Goal: Task Accomplishment & Management: Complete application form

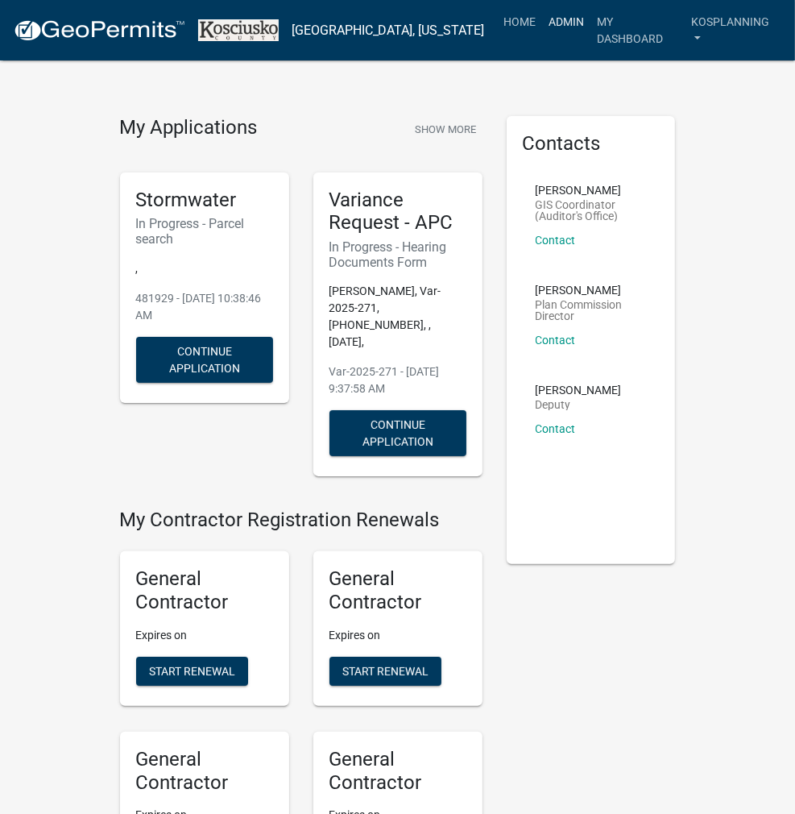
click at [561, 27] on link "Admin" at bounding box center [567, 21] width 48 height 31
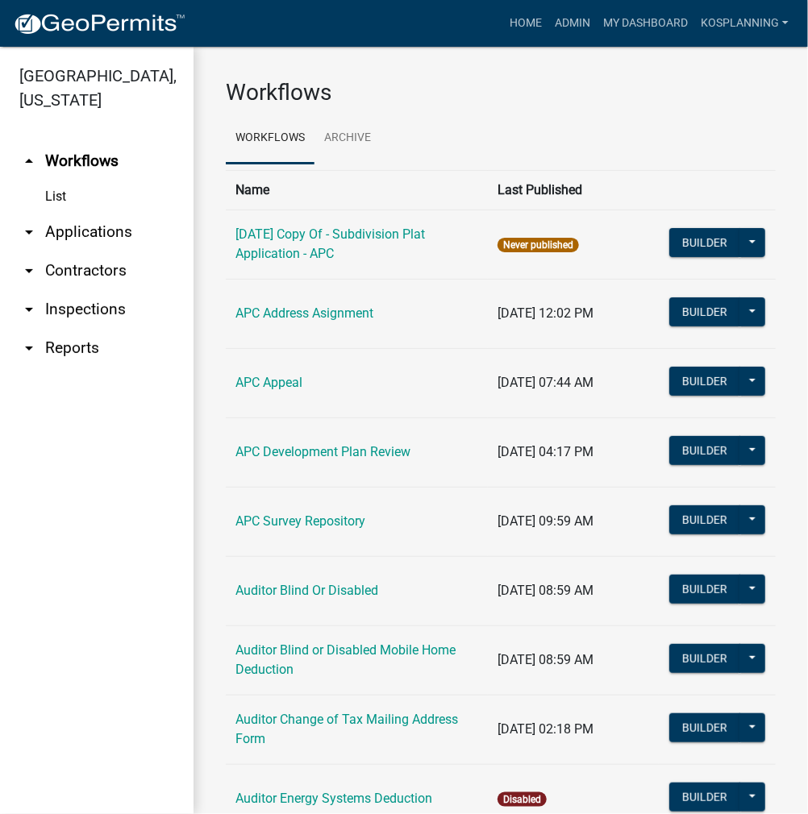
click at [86, 232] on link "arrow_drop_down Applications" at bounding box center [96, 232] width 193 height 39
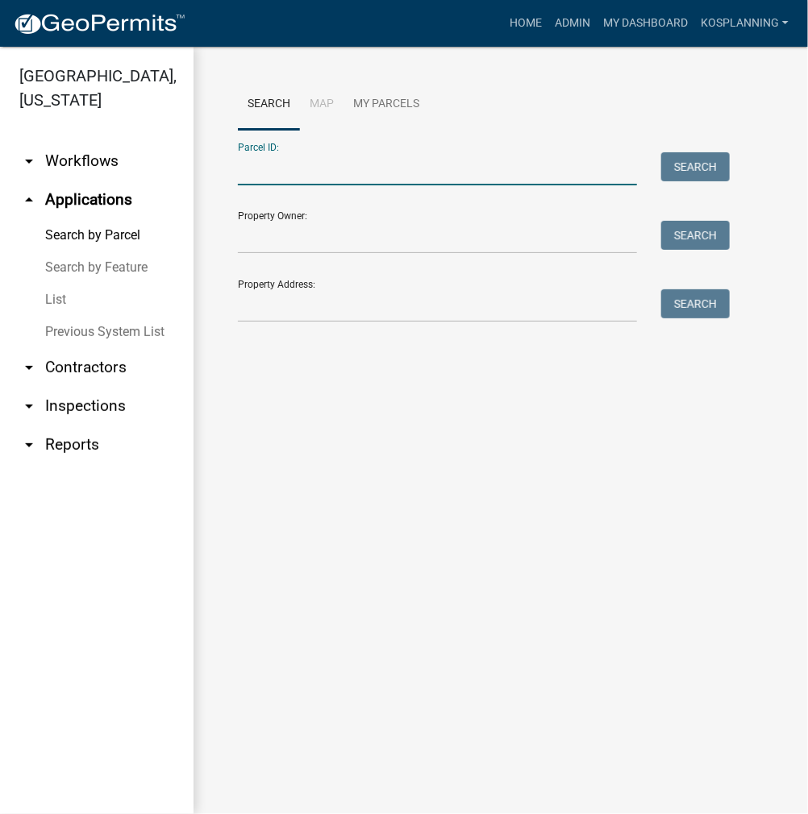
click at [255, 178] on input "Parcel ID:" at bounding box center [437, 168] width 399 height 33
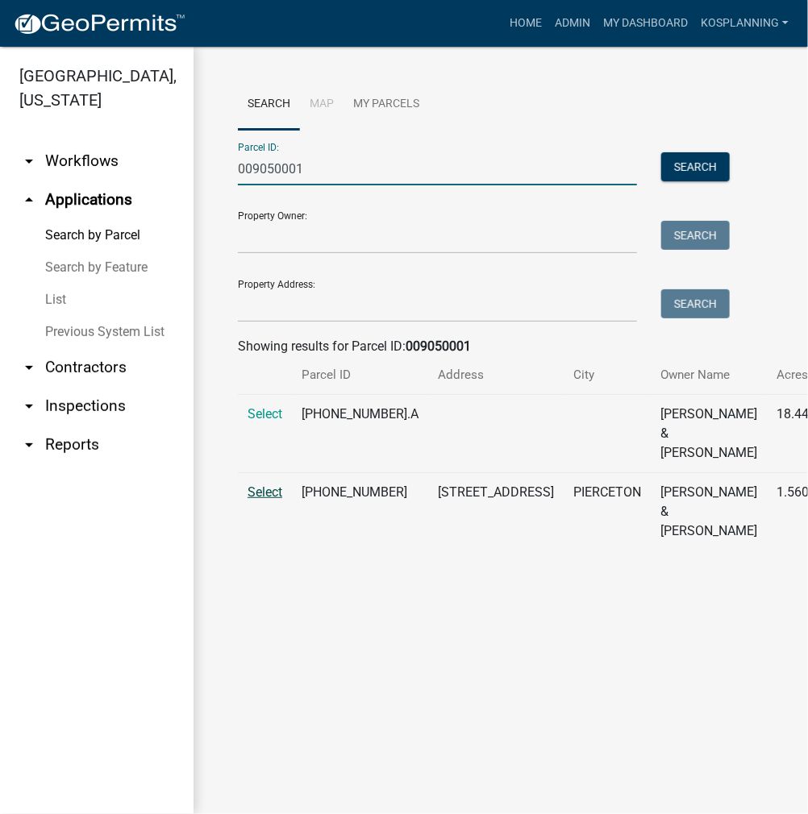
type input "009050001"
click at [269, 500] on span "Select" at bounding box center [264, 491] width 35 height 15
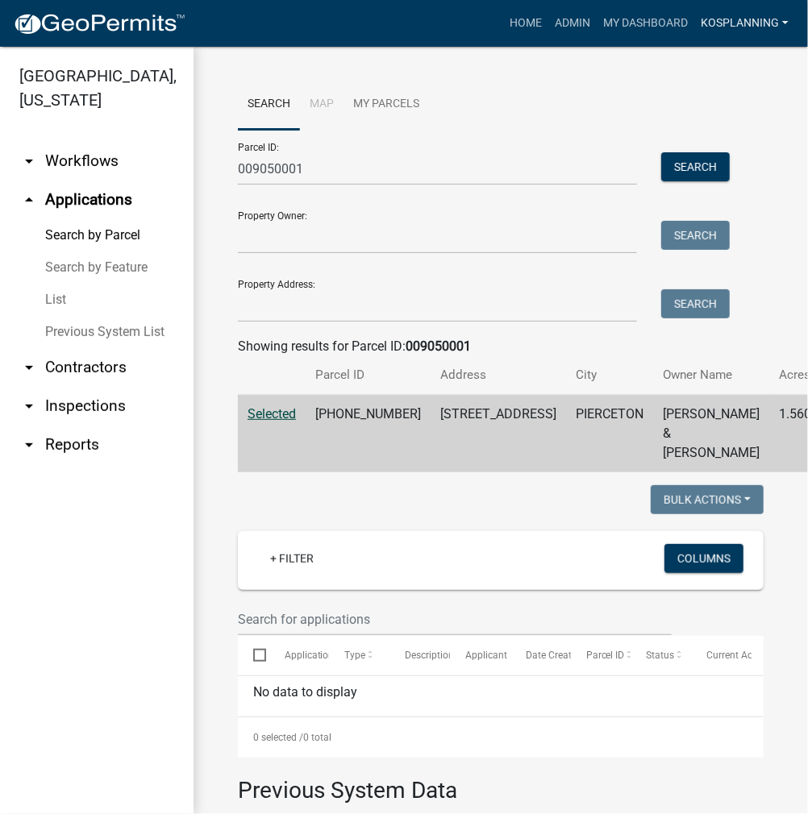
click at [735, 23] on link "kosplanning" at bounding box center [744, 23] width 101 height 31
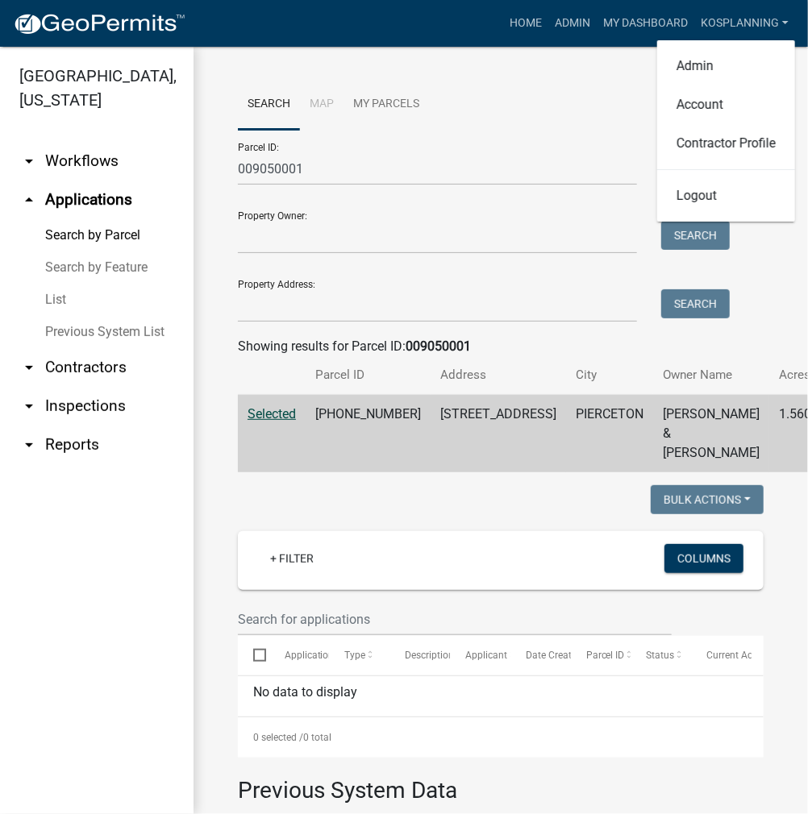
click at [89, 367] on link "arrow_drop_down Contractors" at bounding box center [96, 367] width 193 height 39
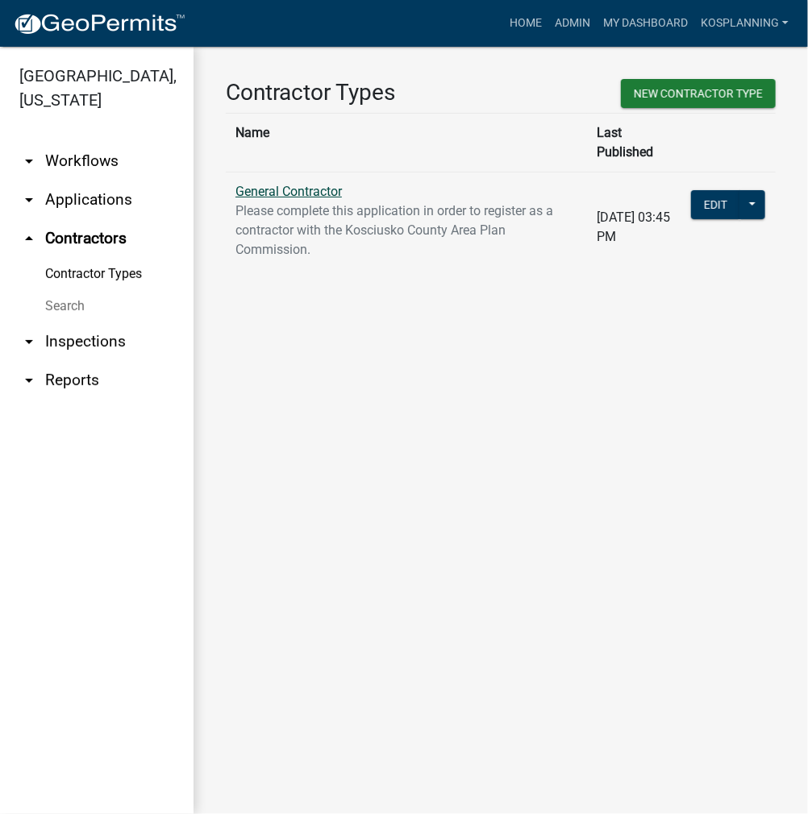
click at [304, 184] on link "General Contractor" at bounding box center [288, 191] width 106 height 15
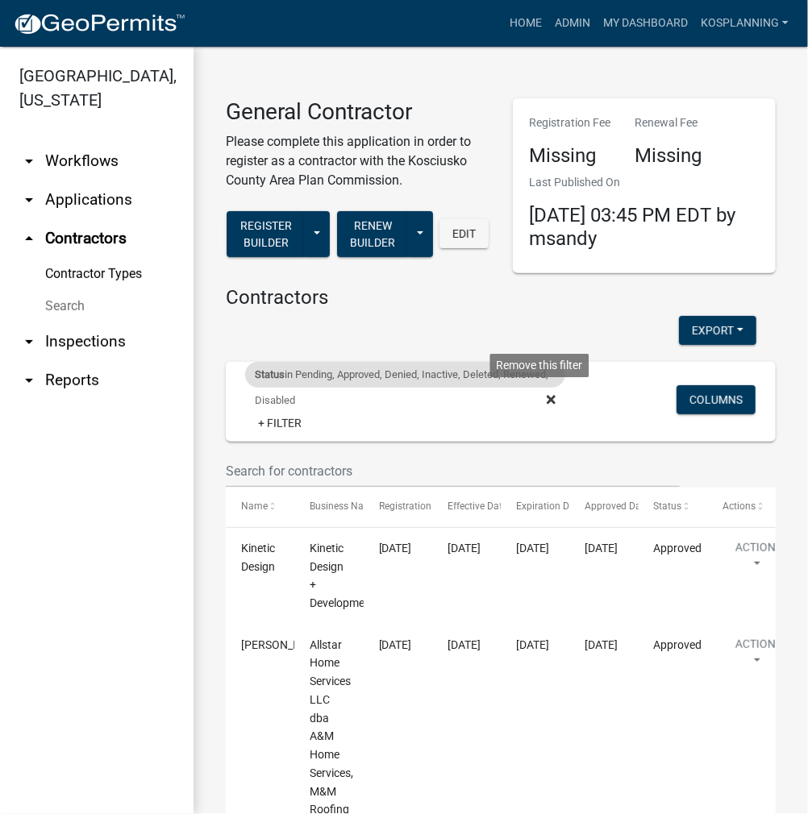
click at [546, 404] on icon at bounding box center [550, 399] width 9 height 13
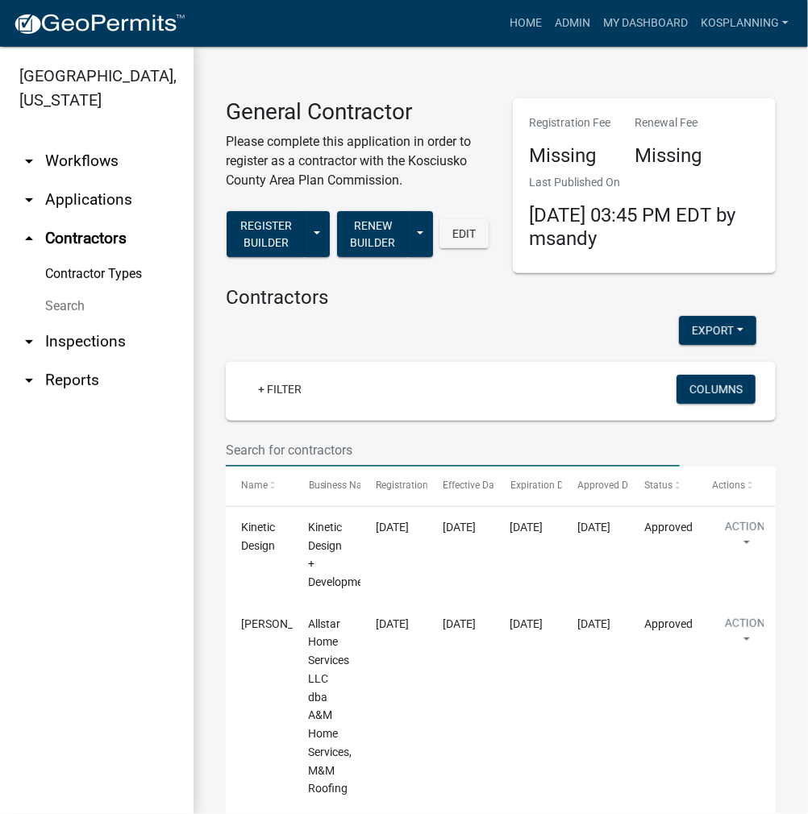
click at [291, 444] on input "text" at bounding box center [453, 450] width 454 height 33
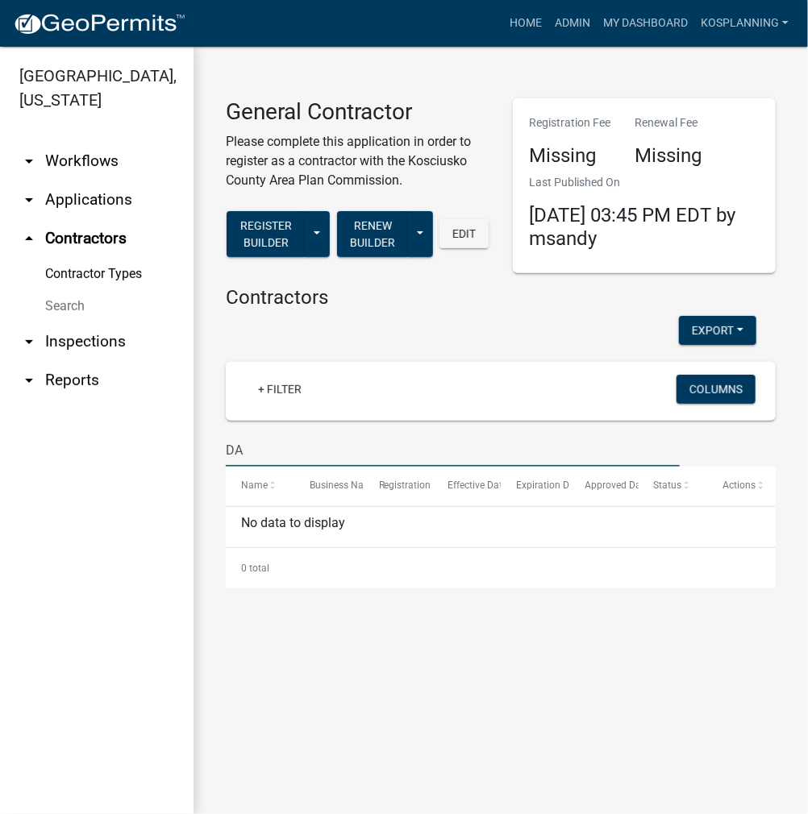
type input "D"
type input "[PERSON_NAME]"
click at [745, 15] on link "kosplanning" at bounding box center [744, 23] width 101 height 31
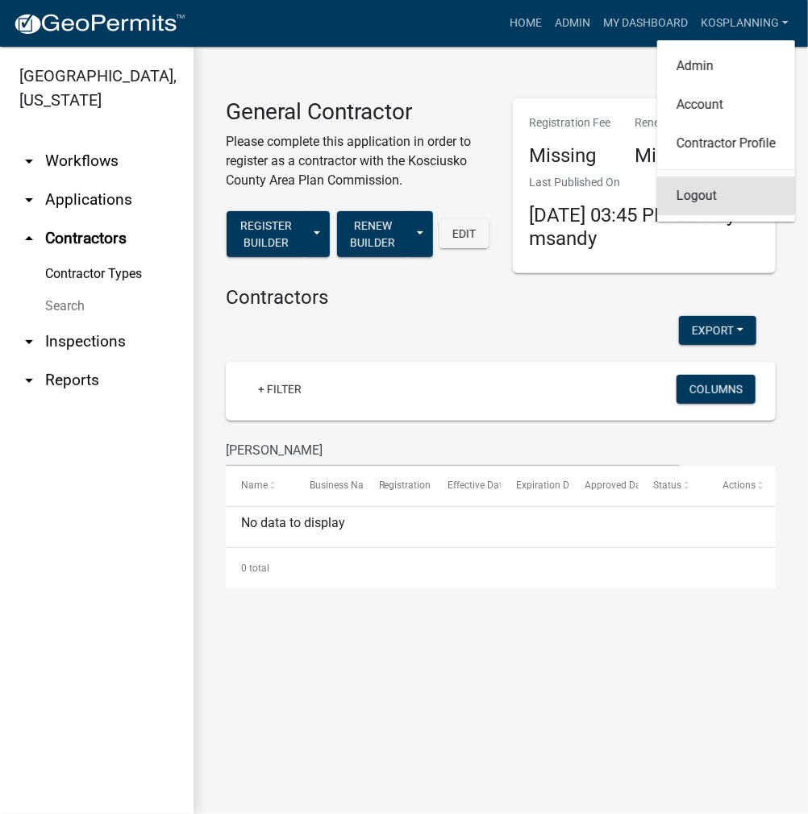
click at [713, 191] on link "Logout" at bounding box center [726, 195] width 138 height 39
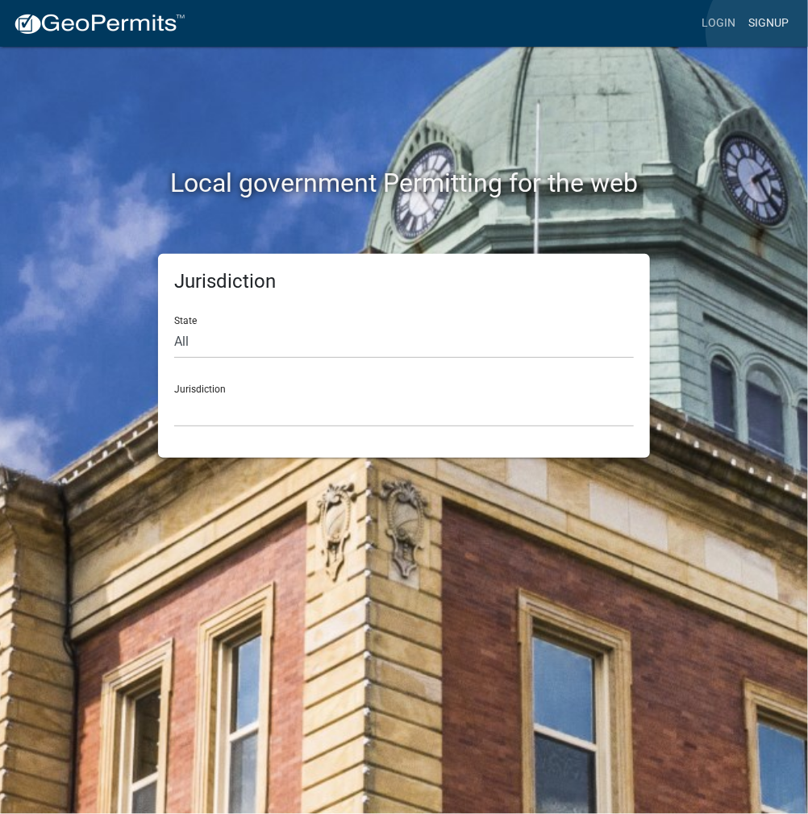
click at [771, 31] on link "Signup" at bounding box center [767, 23] width 53 height 31
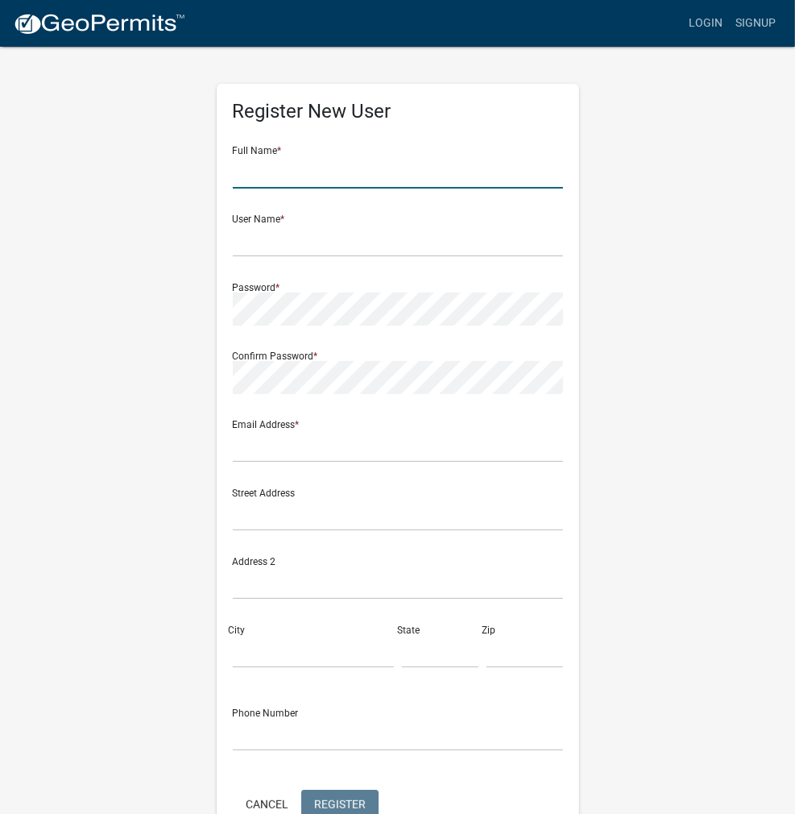
click at [324, 166] on input "text" at bounding box center [398, 172] width 330 height 33
type input "[PERSON_NAME]"
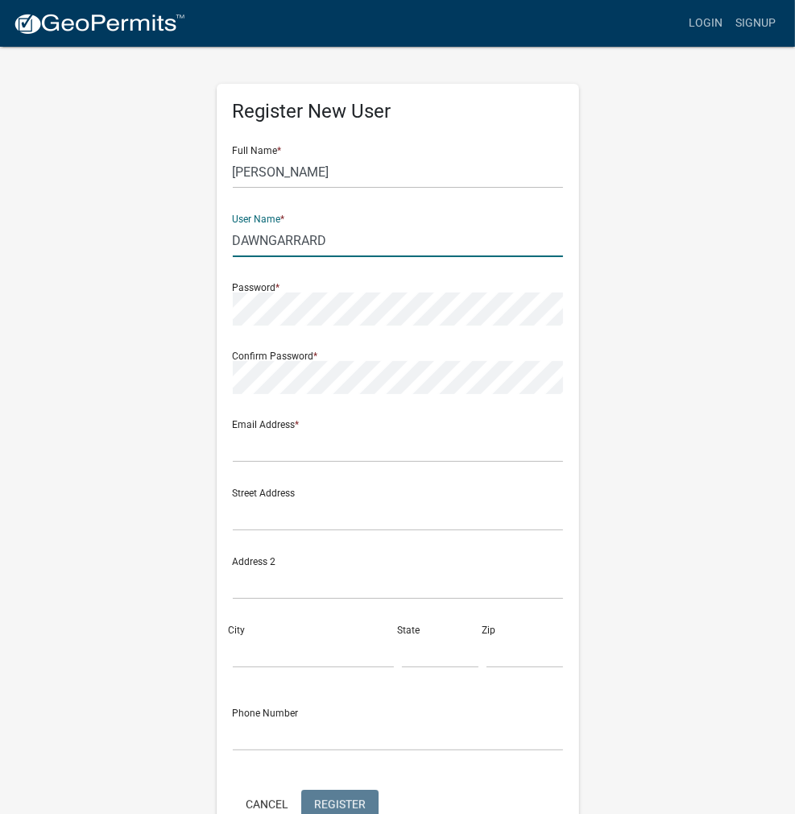
drag, startPoint x: 344, startPoint y: 249, endPoint x: 265, endPoint y: 250, distance: 79.0
click at [190, 249] on div "Register New User Full Name * [PERSON_NAME] User Name * DAWNGARRARD Password * …" at bounding box center [398, 476] width 580 height 862
type input "DAWNGARRARD"
click at [263, 439] on input "text" at bounding box center [398, 446] width 330 height 33
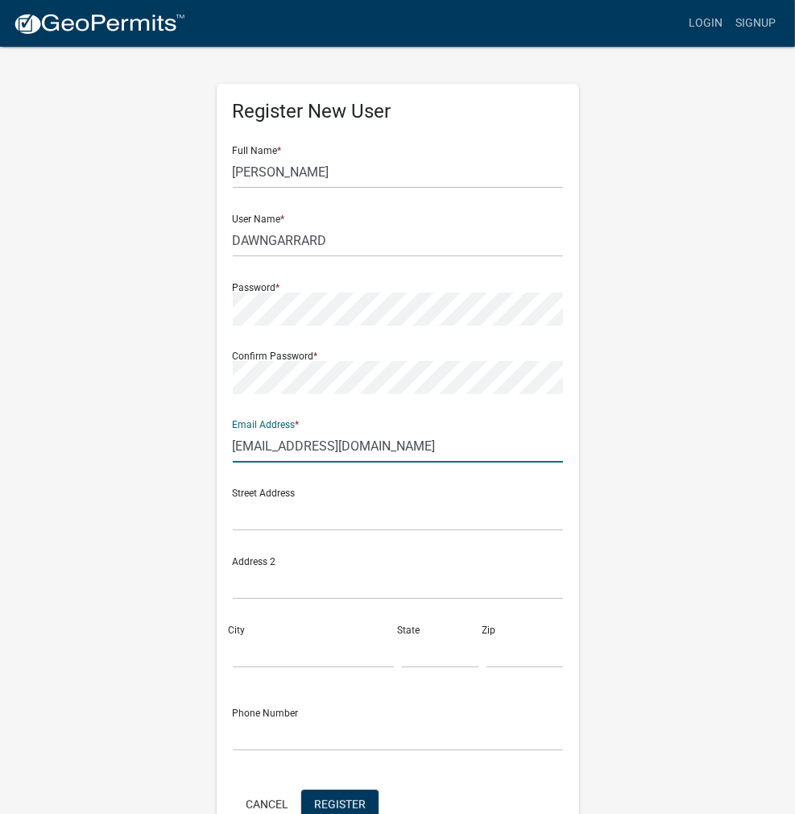
scroll to position [93, 0]
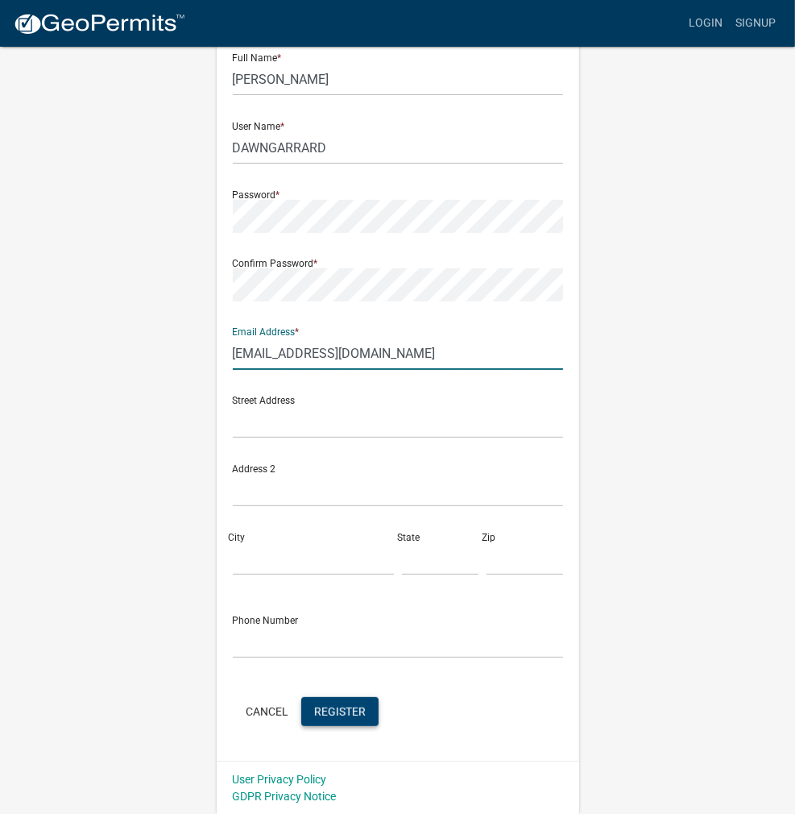
type input "[EMAIL_ADDRESS][DOMAIN_NAME]"
click at [365, 705] on button "Register" at bounding box center [339, 711] width 77 height 29
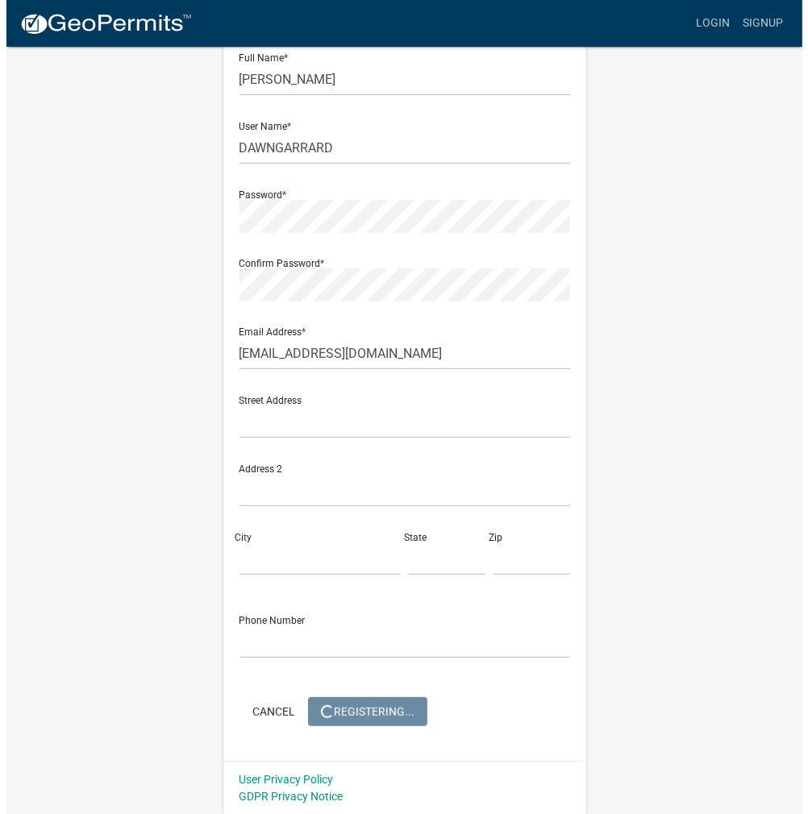
scroll to position [0, 0]
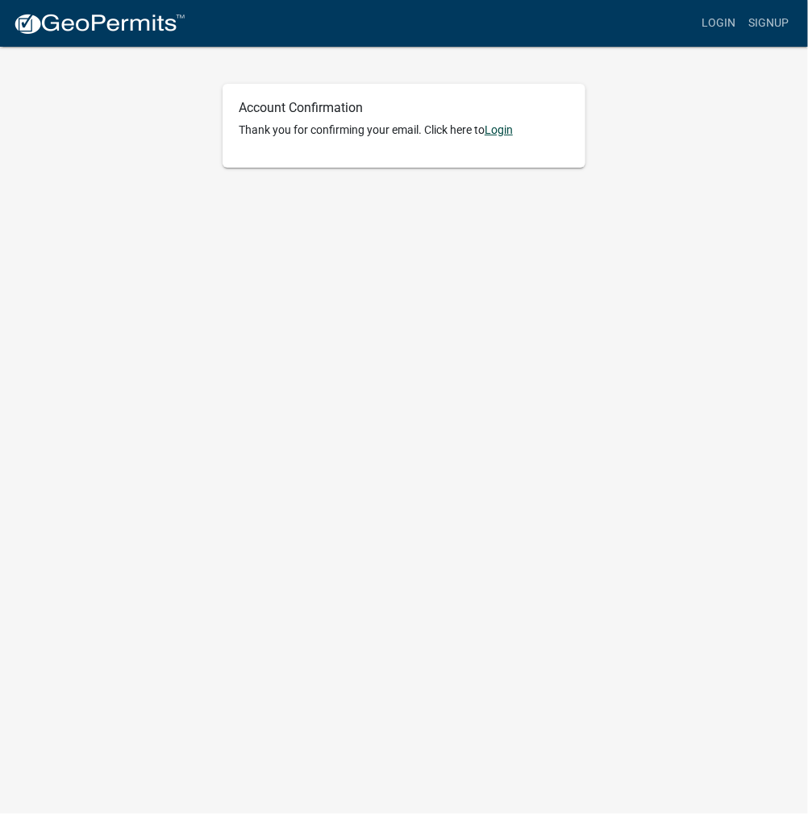
click at [495, 135] on link "Login" at bounding box center [498, 129] width 28 height 13
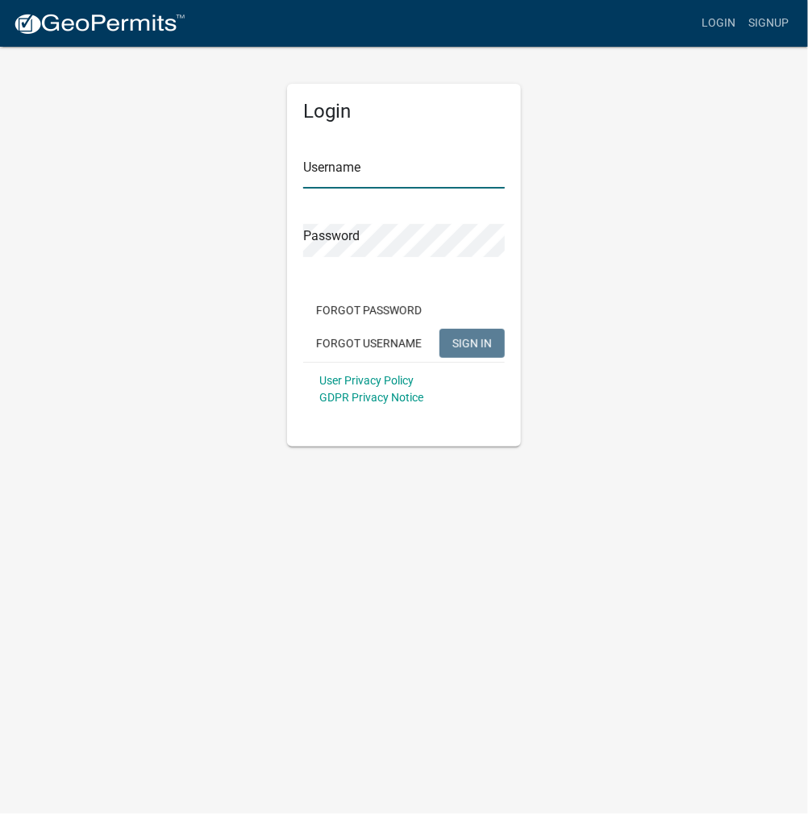
click at [390, 175] on input "Username" at bounding box center [403, 172] width 201 height 33
paste input "DAWNGARRARD"
type input "DAWNGARRARD"
click at [394, 217] on div "Password" at bounding box center [403, 229] width 201 height 56
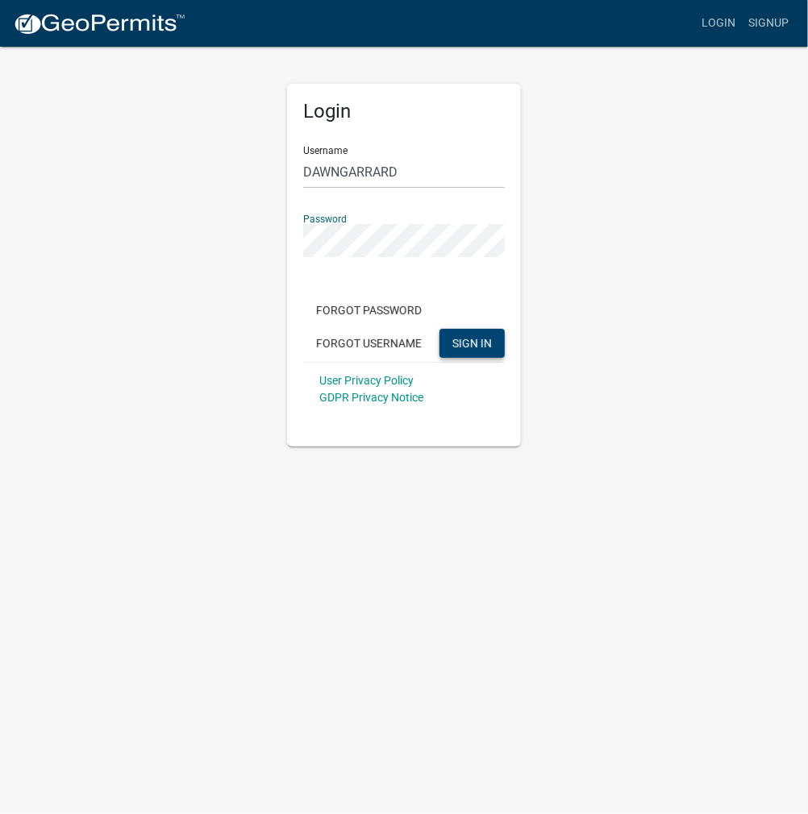
click at [448, 331] on button "SIGN IN" at bounding box center [471, 343] width 65 height 29
